Goal: Information Seeking & Learning: Find specific fact

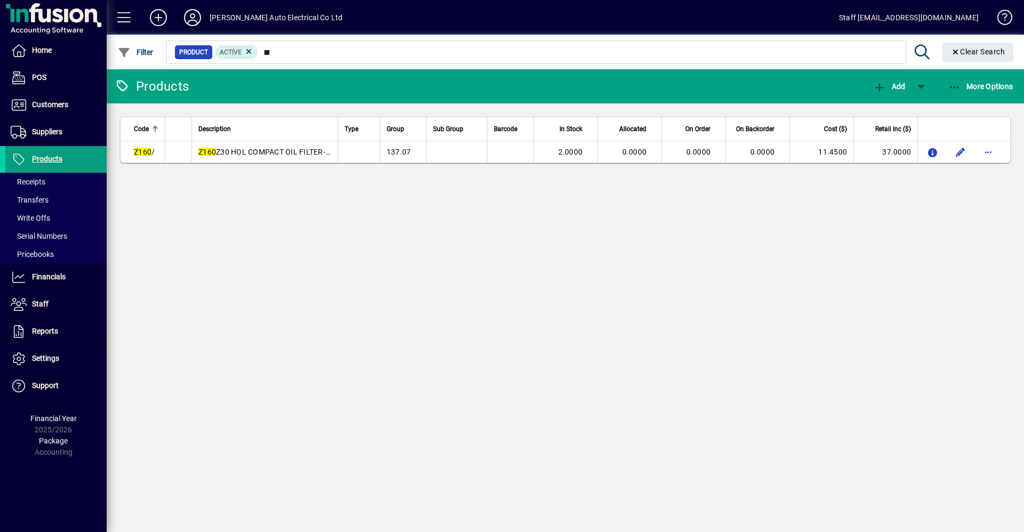
type input "*"
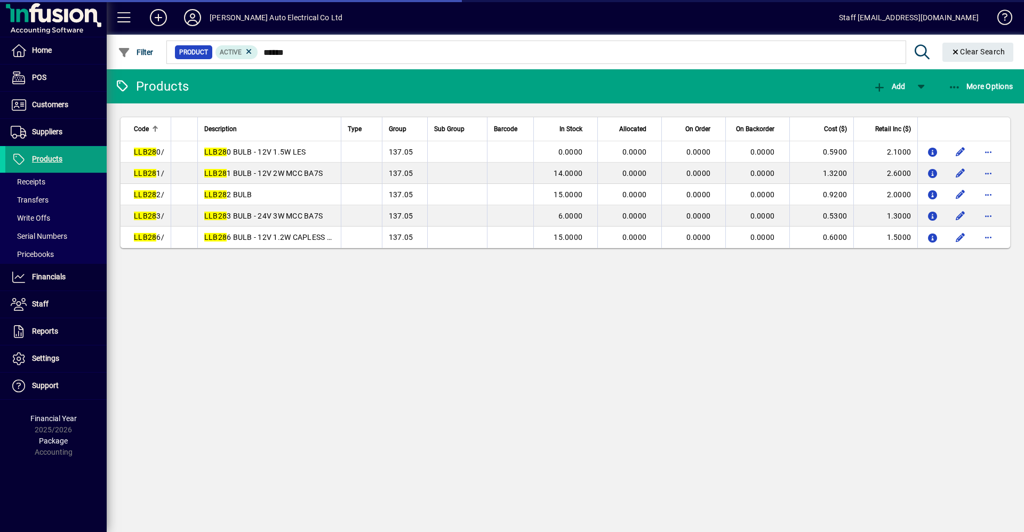
type input "******"
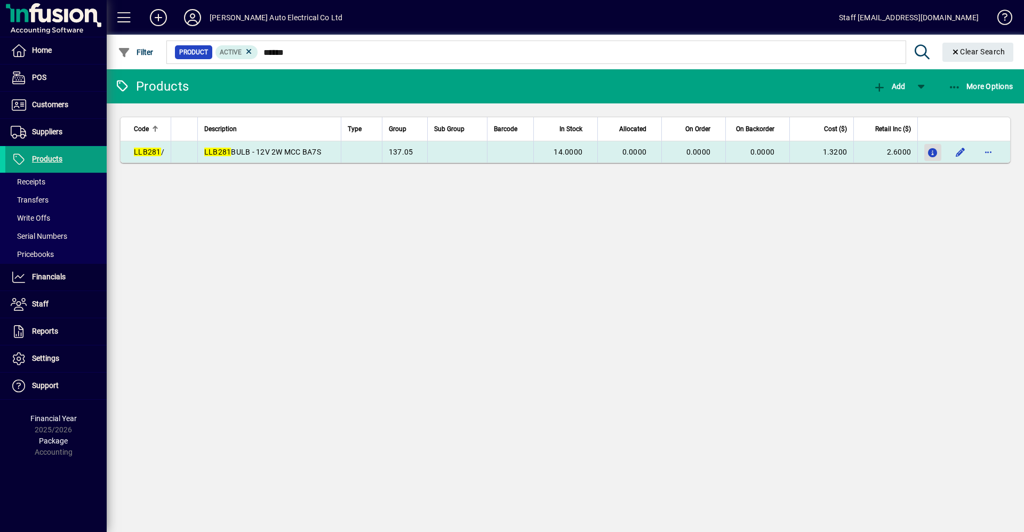
click at [937, 149] on icon "button" at bounding box center [932, 153] width 11 height 9
